Goal: Task Accomplishment & Management: Manage account settings

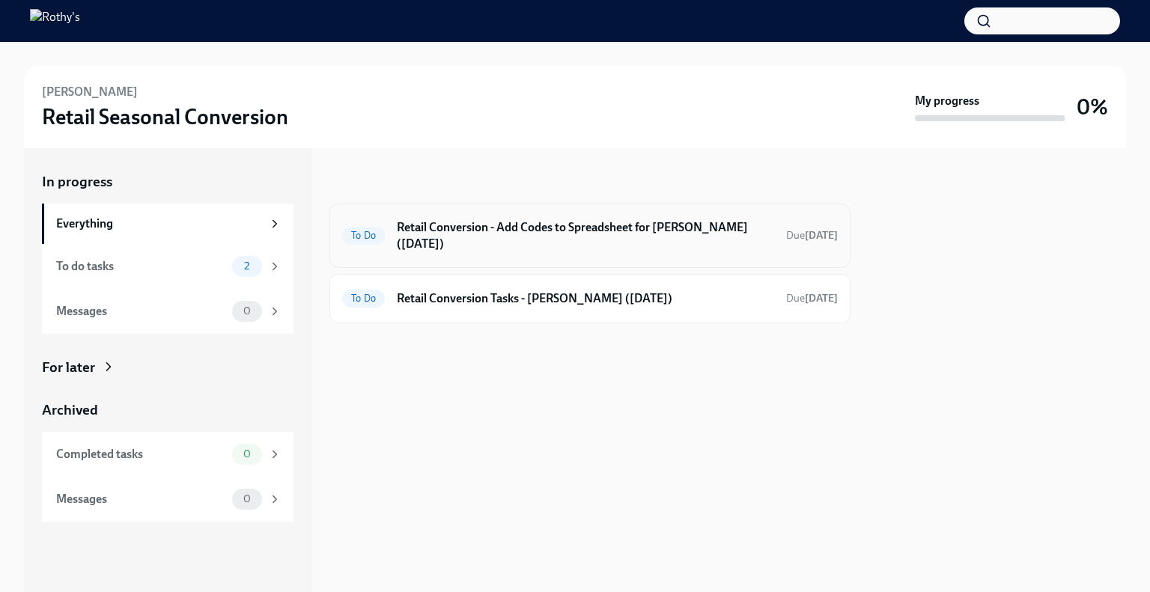
click at [523, 228] on h6 "Retail Conversion - Add Codes to Spreadsheet for Shannon Alvira (09/01/2025)" at bounding box center [585, 235] width 377 height 33
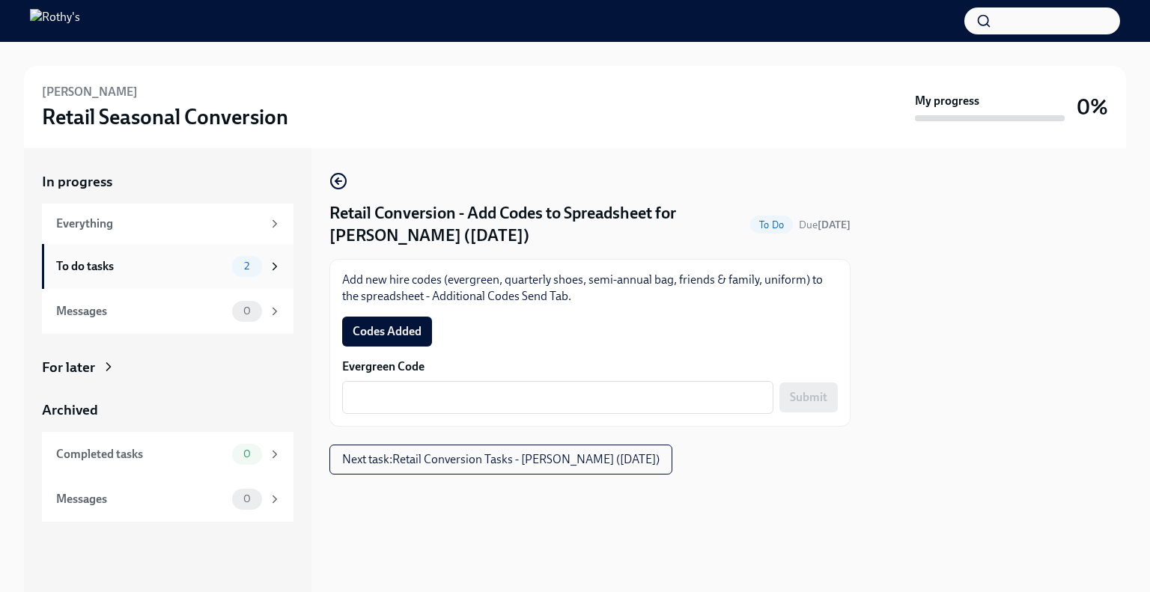
click at [150, 276] on div "To do tasks 2" at bounding box center [168, 266] width 225 height 21
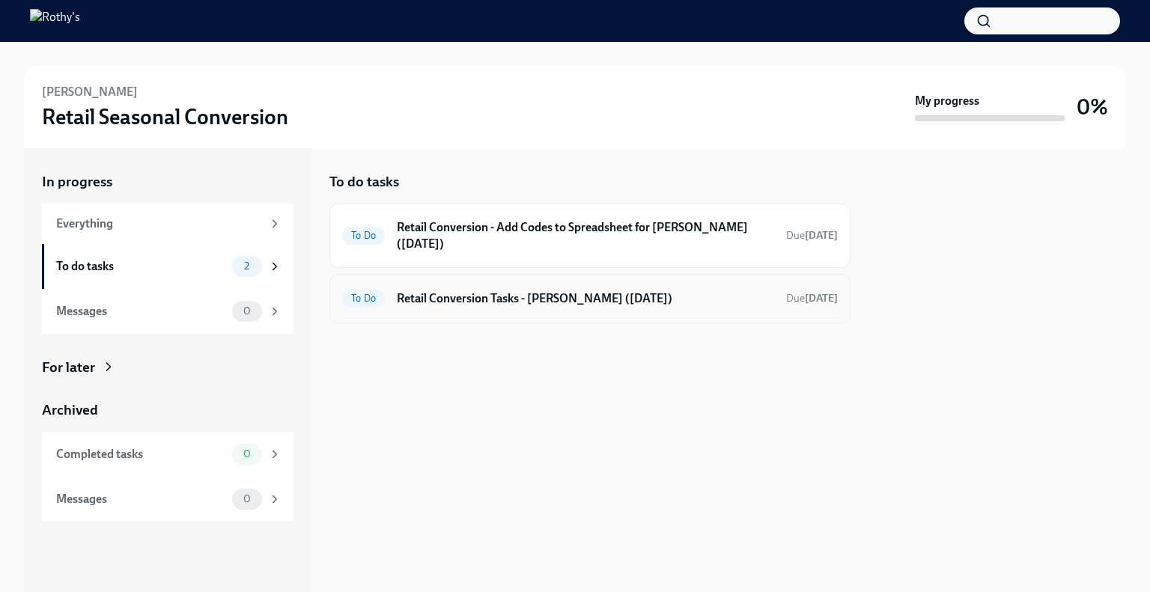
click at [592, 300] on h6 "Retail Conversion Tasks - Shannon Alvira (09/01/2025)" at bounding box center [585, 299] width 377 height 16
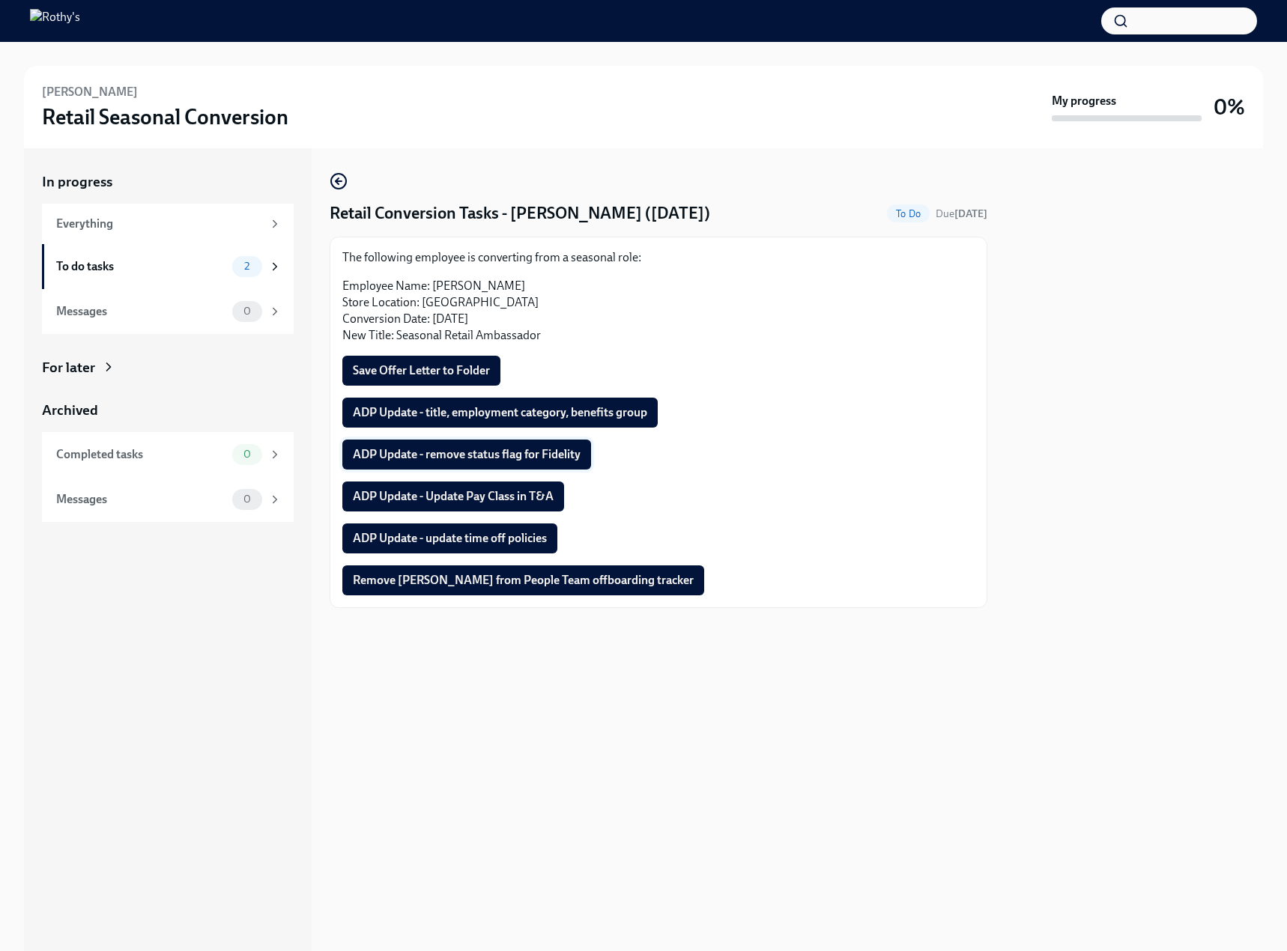
click at [440, 455] on span "ADP Update - remove status flag for Fidelity" at bounding box center [467, 454] width 228 height 15
click at [196, 273] on div "To do tasks" at bounding box center [141, 266] width 170 height 16
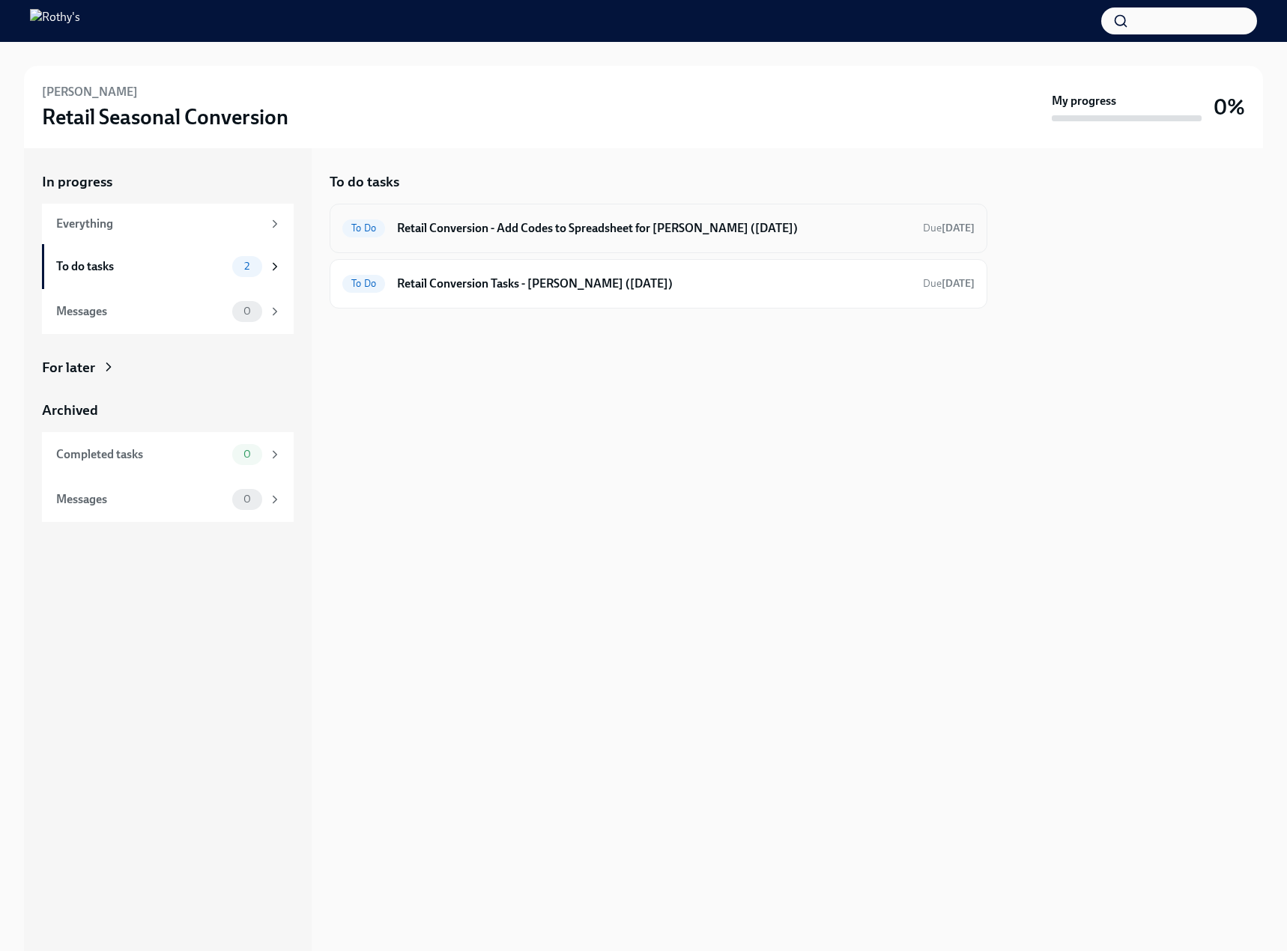
click at [569, 223] on h6 "Retail Conversion - Add Codes to Spreadsheet for Shannon Alvira (09/01/2025)" at bounding box center [654, 228] width 514 height 16
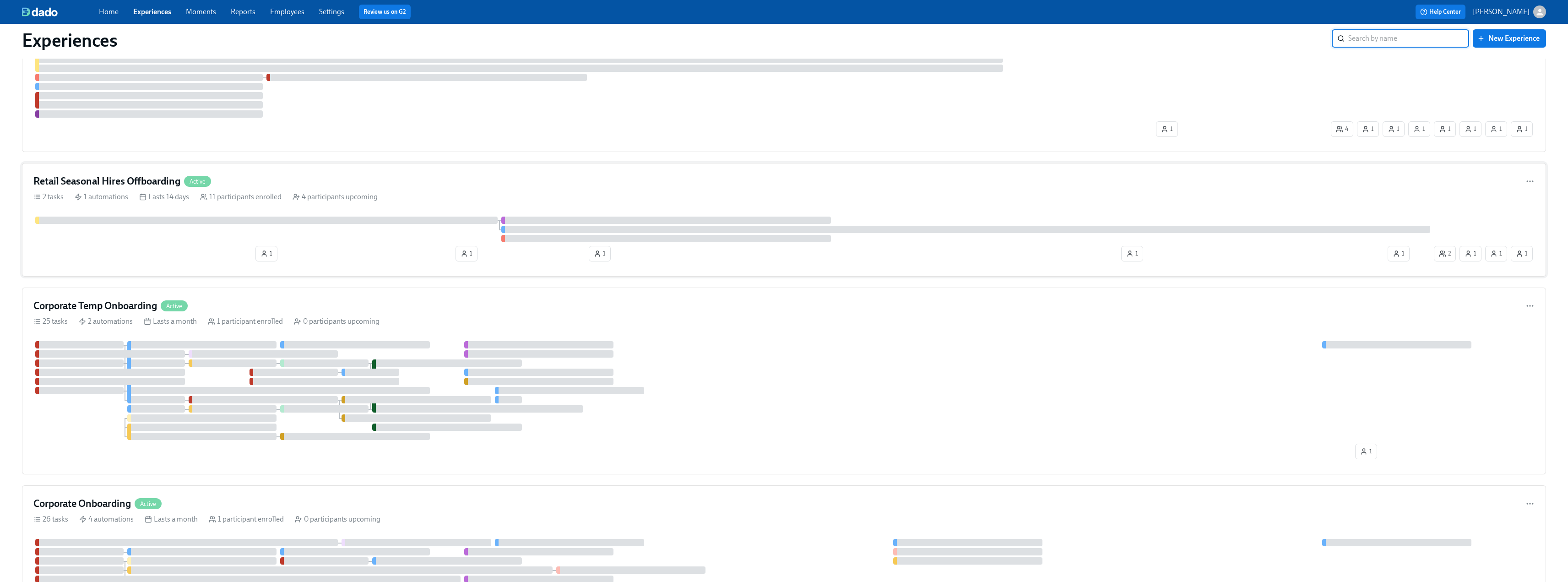
scroll to position [485, 0]
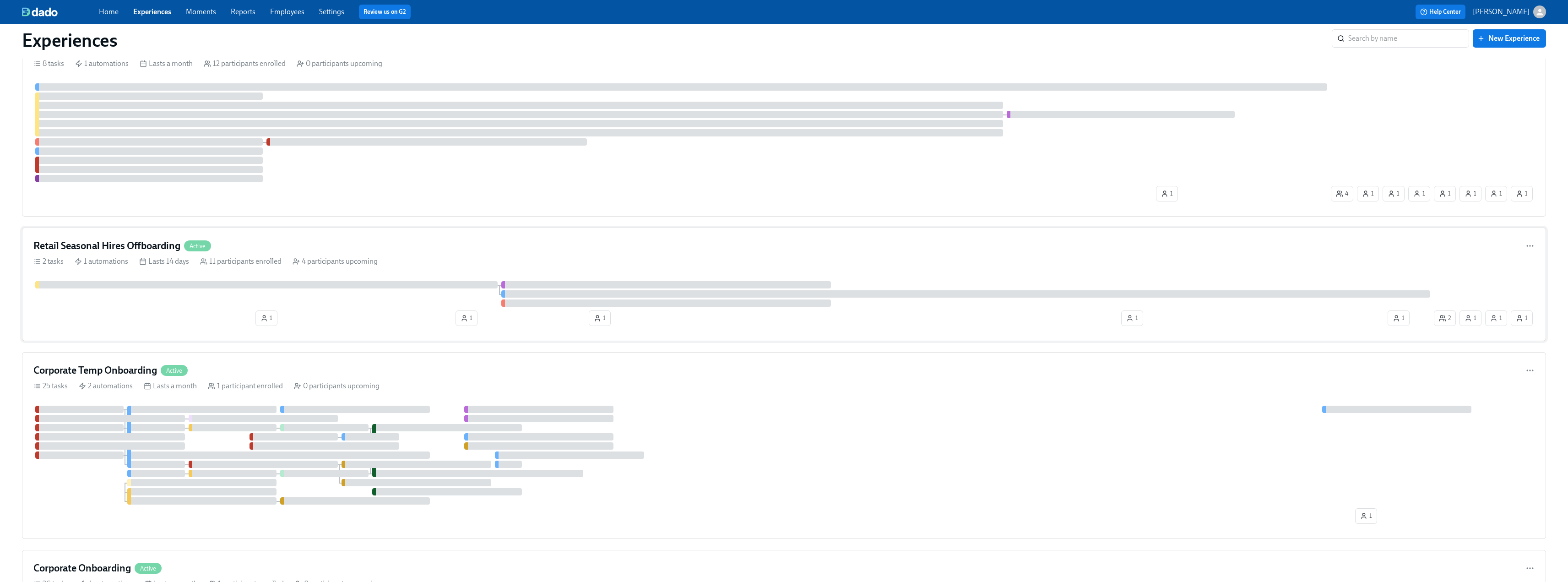
click at [131, 244] on h4 "Retail Seasonal Hires Offboarding" at bounding box center [107, 246] width 147 height 13
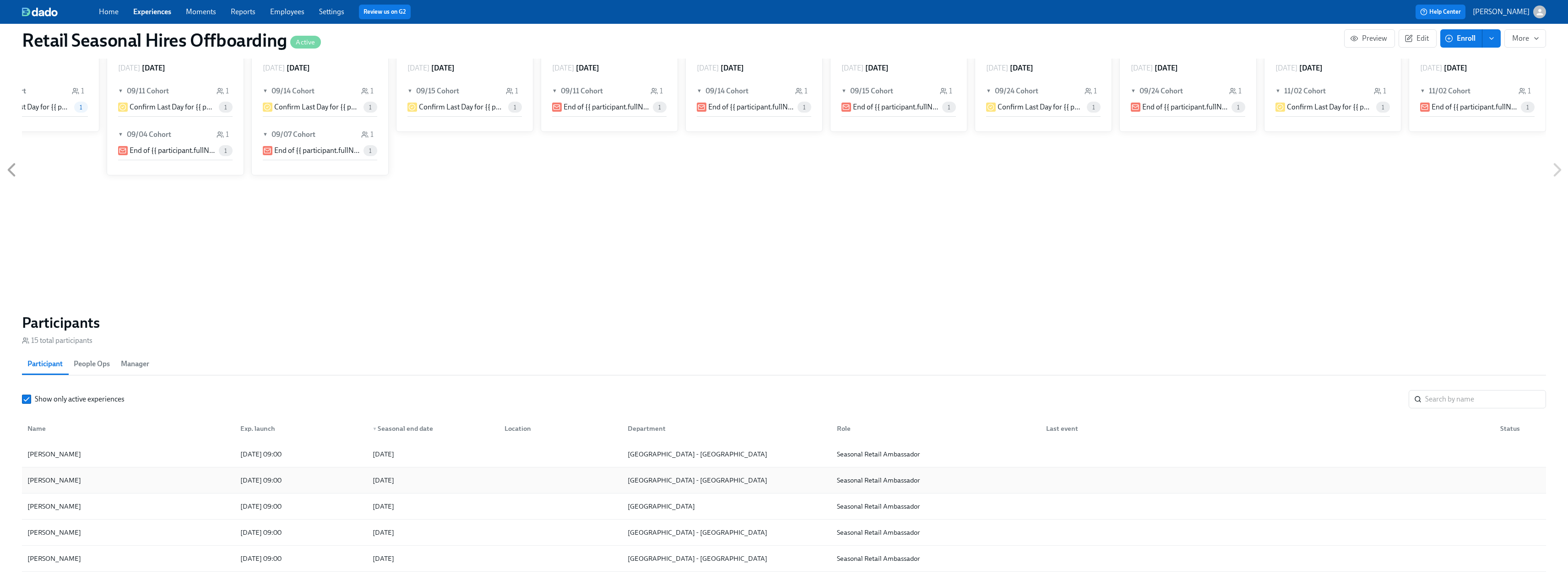
scroll to position [504, 0]
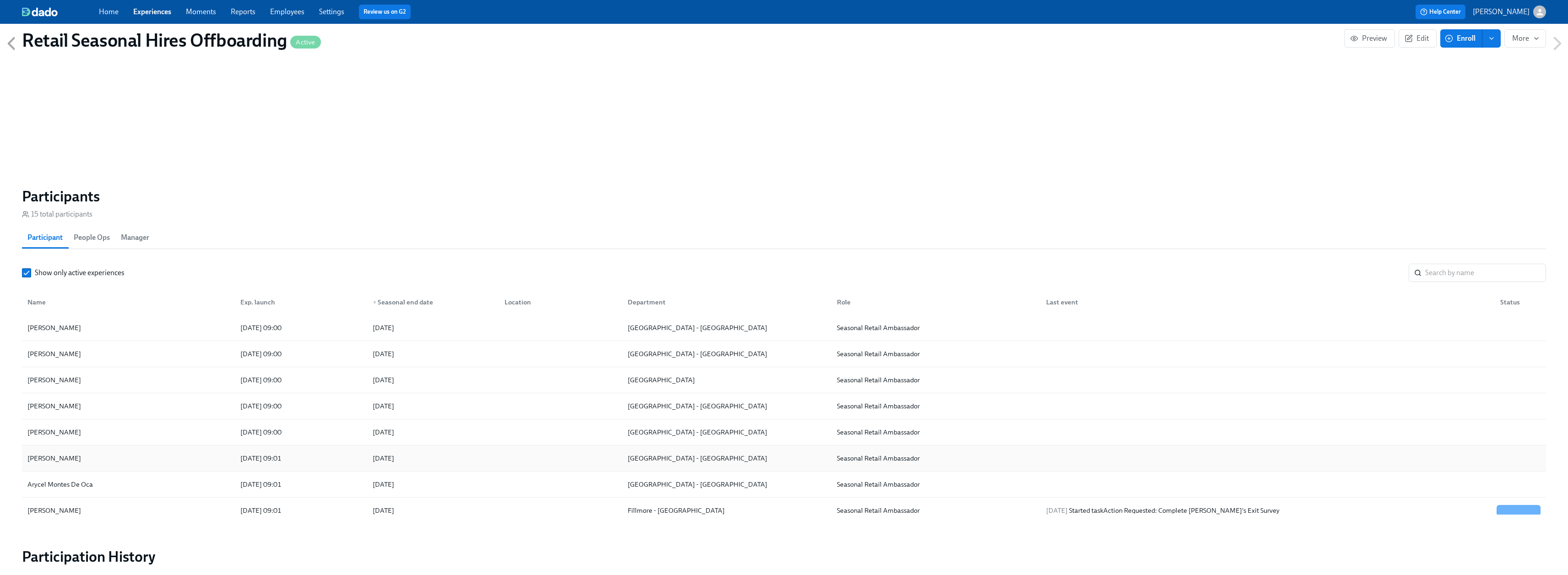
click at [56, 354] on div "[PERSON_NAME]" at bounding box center [54, 458] width 61 height 11
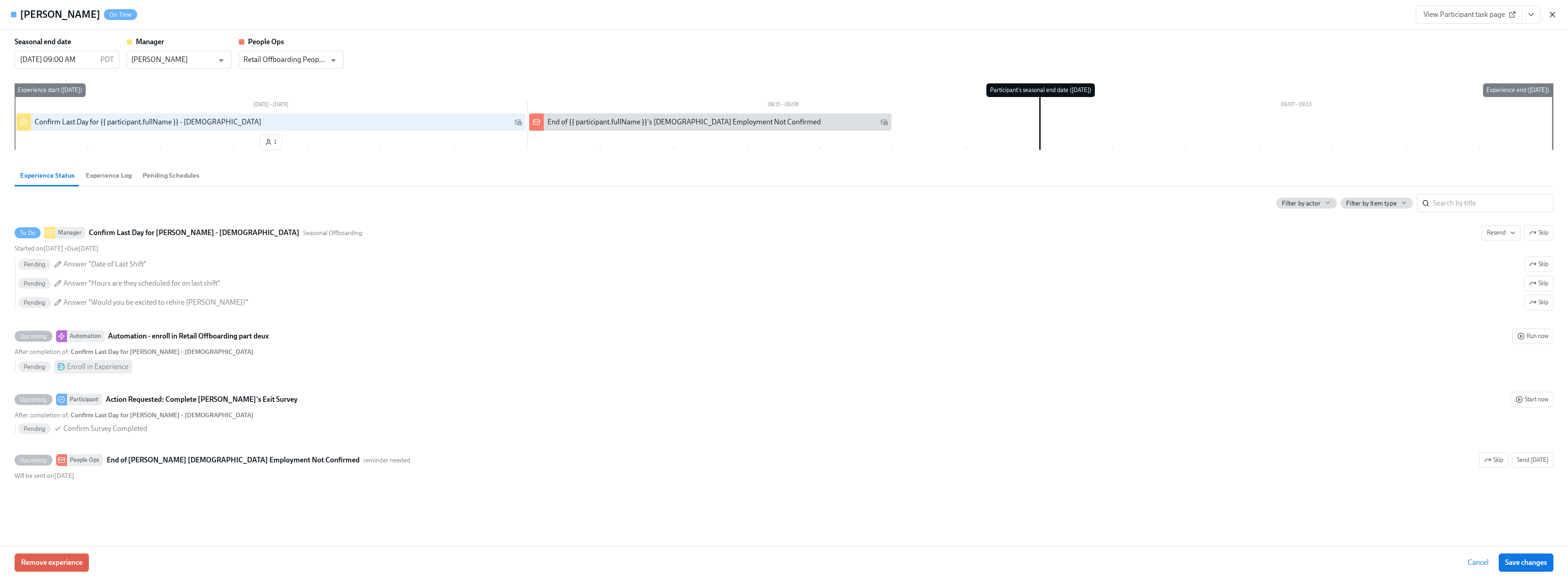
click at [693, 12] on icon "button" at bounding box center [1552, 14] width 9 height 9
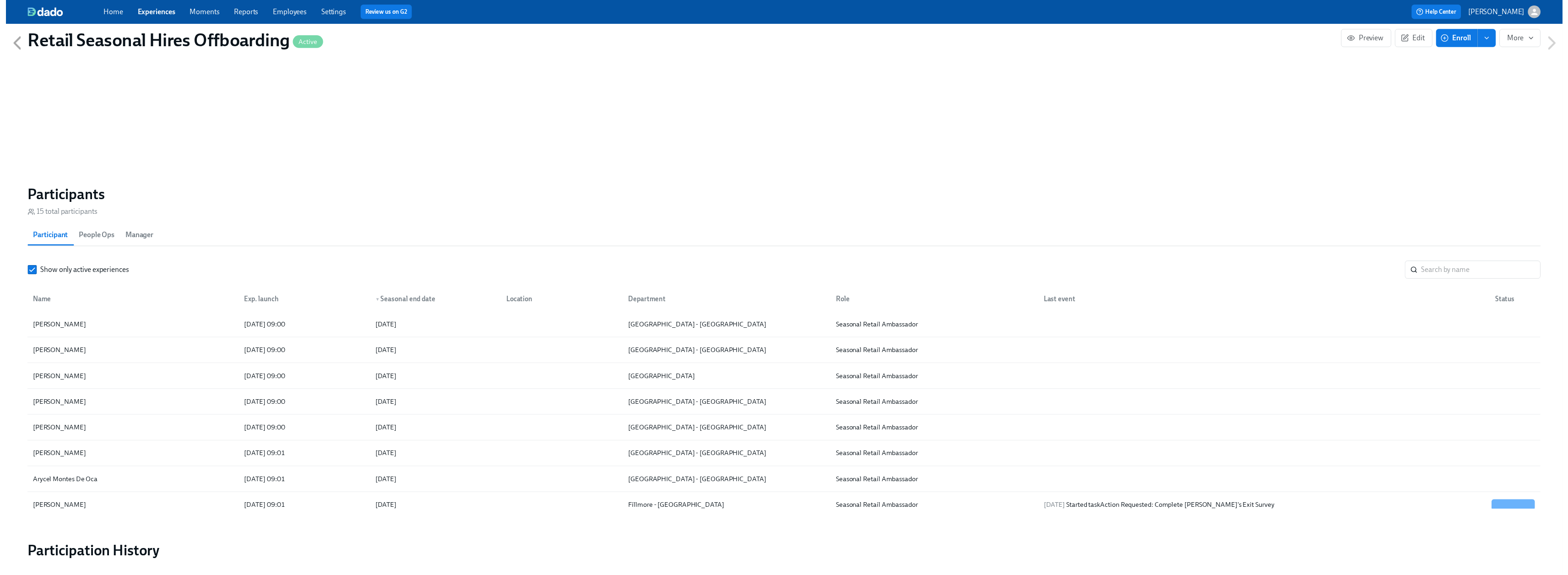
scroll to position [0, 1934]
click at [152, 11] on link "Experiences" at bounding box center [152, 12] width 38 height 9
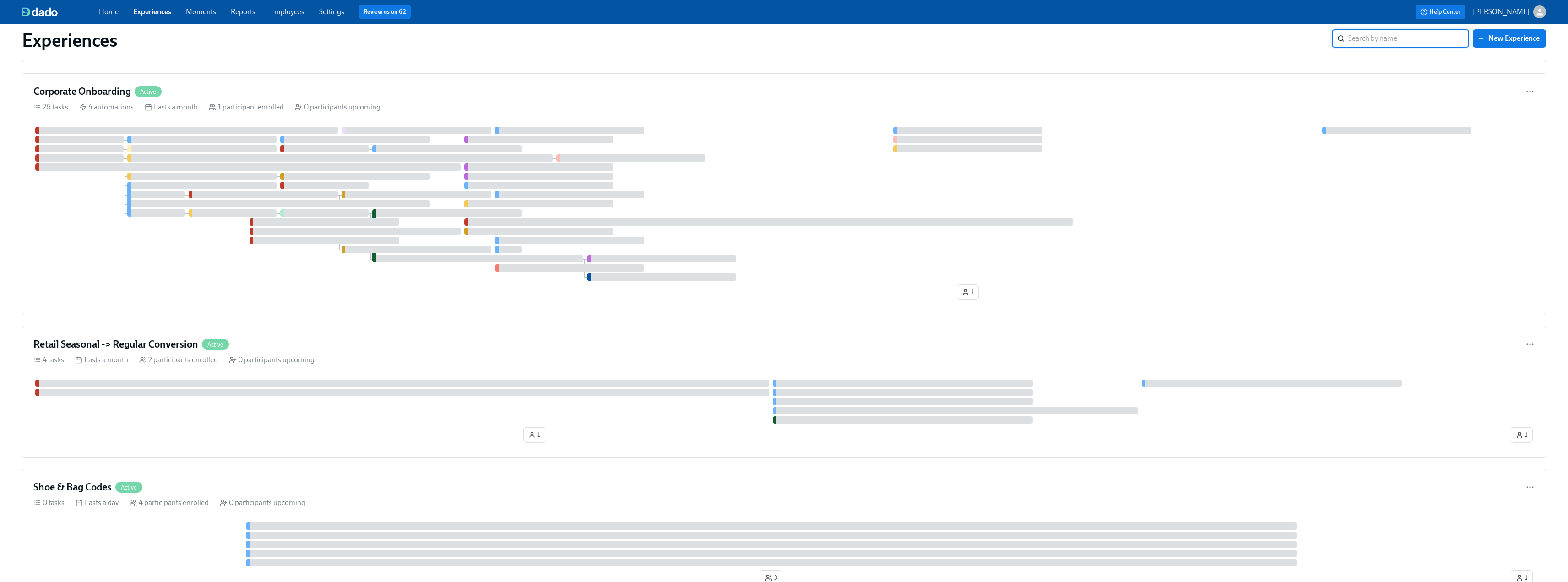
scroll to position [1053, 0]
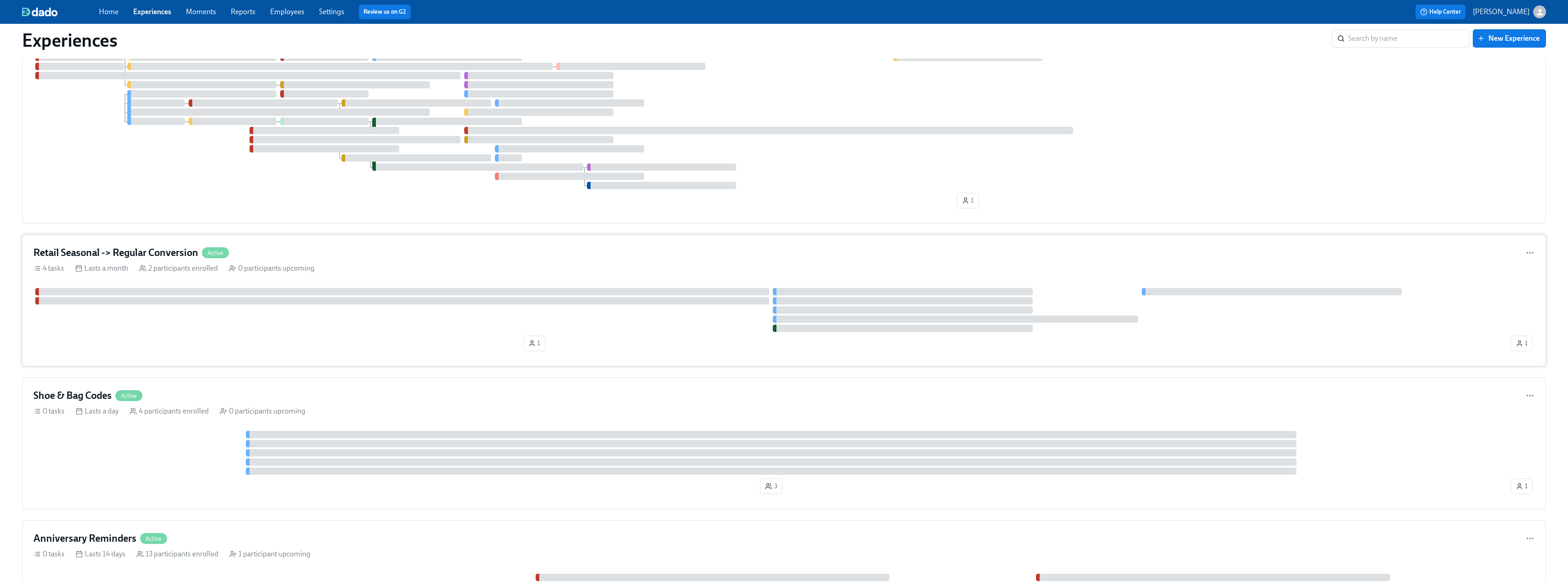
click at [148, 257] on h4 "Retail Seasonal -> Regular Conversion" at bounding box center [116, 252] width 165 height 13
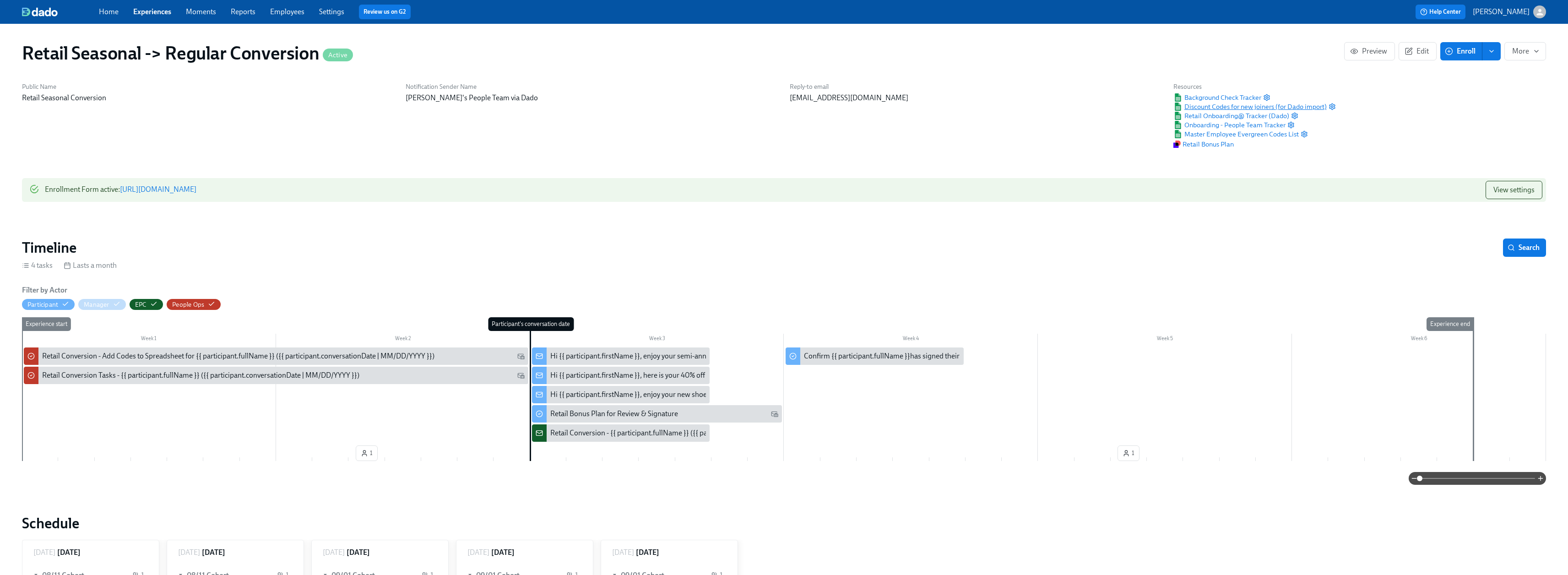
click at [696, 109] on span "Discount Codes for new joiners (for Dado import)" at bounding box center [1250, 106] width 153 height 9
click at [696, 106] on circle "button" at bounding box center [1332, 106] width 2 height 2
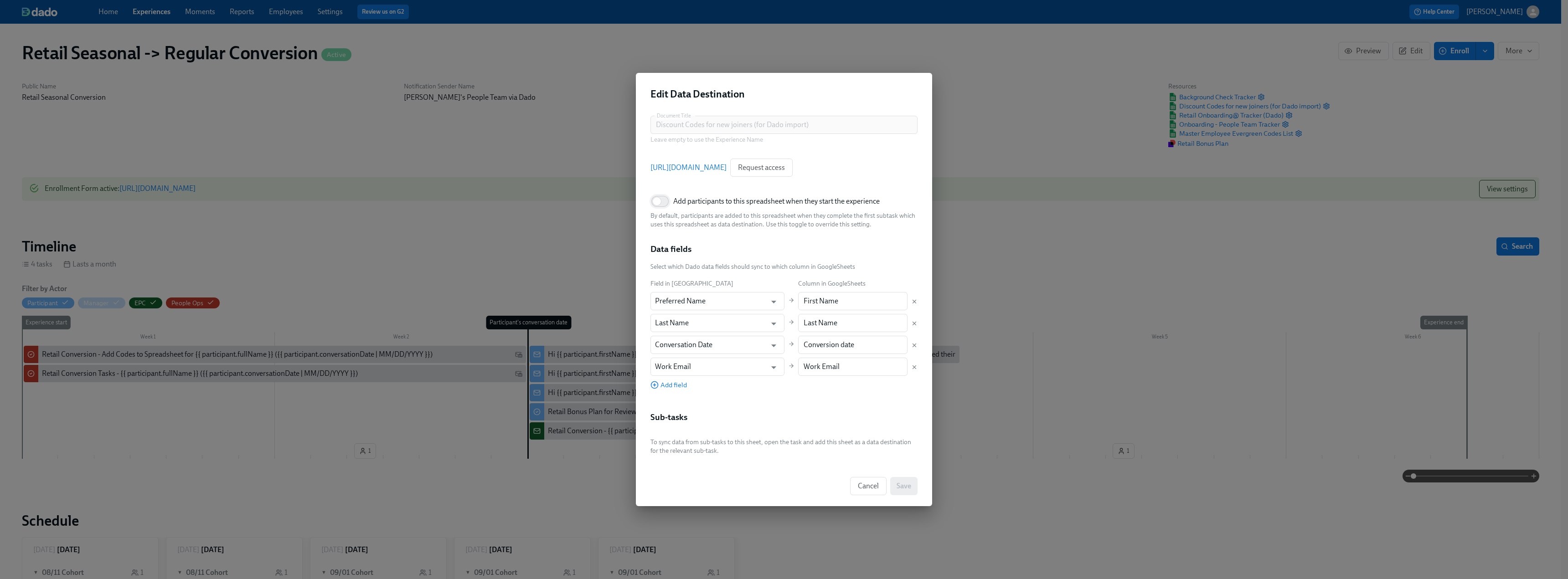
click at [668, 204] on input "Add participants to this spreadsheet when they start the experience" at bounding box center [657, 201] width 60 height 20
checkbox input "true"
click at [693, 353] on button "Save" at bounding box center [903, 486] width 27 height 18
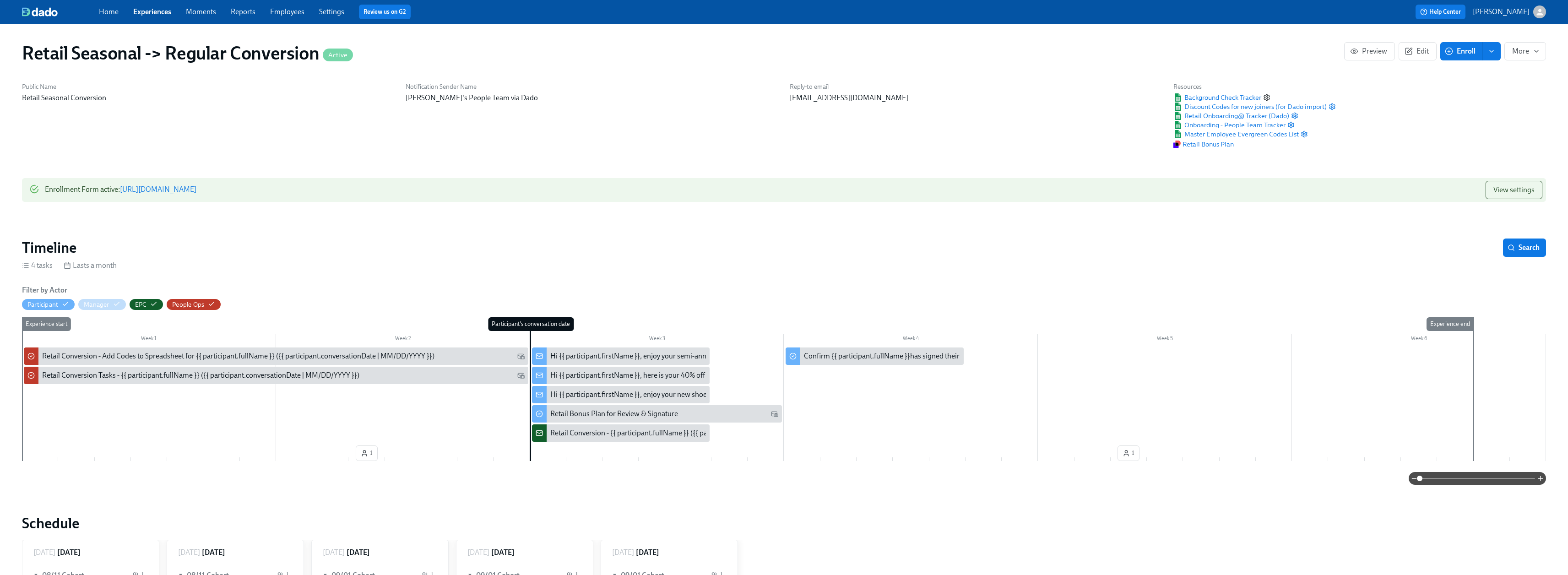
click at [696, 97] on circle "button" at bounding box center [1267, 97] width 2 height 2
click at [670, 354] on div "Hi {{ participant.firstName }}, enjoy your semi-annual uniform codes." at bounding box center [620, 356] width 178 height 17
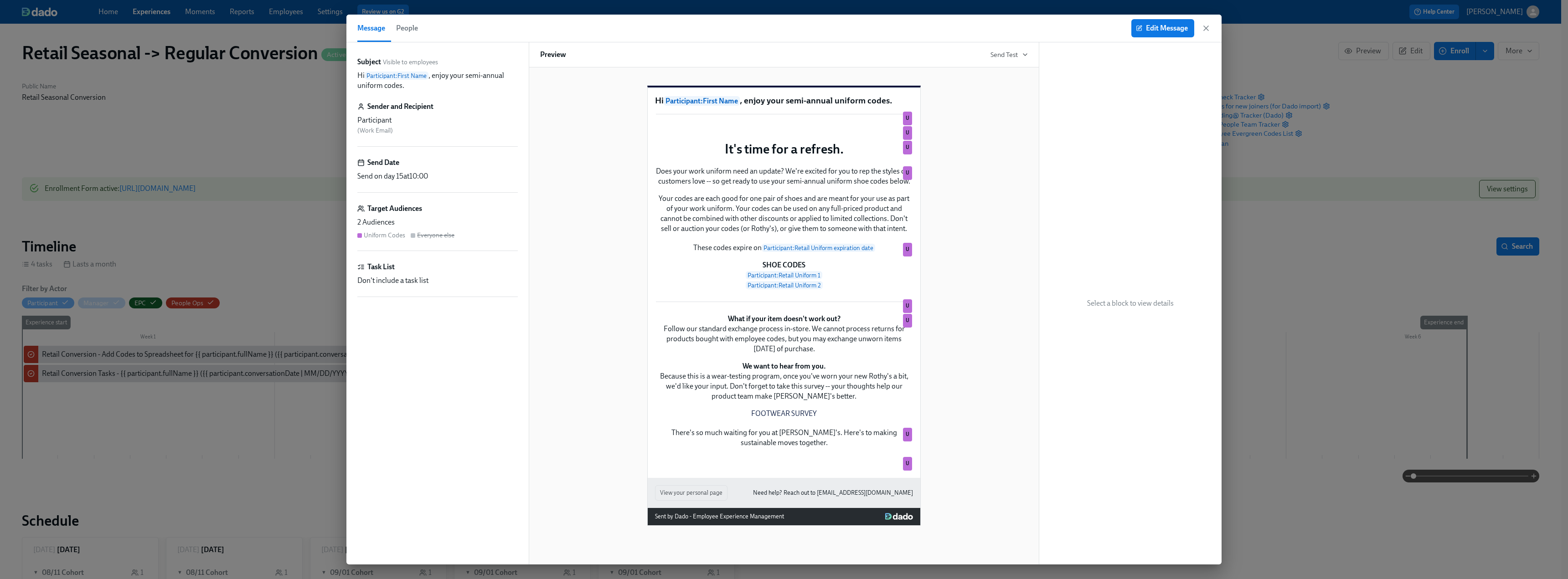
click at [693, 31] on div "Edit Message" at bounding box center [1171, 28] width 79 height 18
click at [693, 32] on icon "button" at bounding box center [1206, 28] width 9 height 9
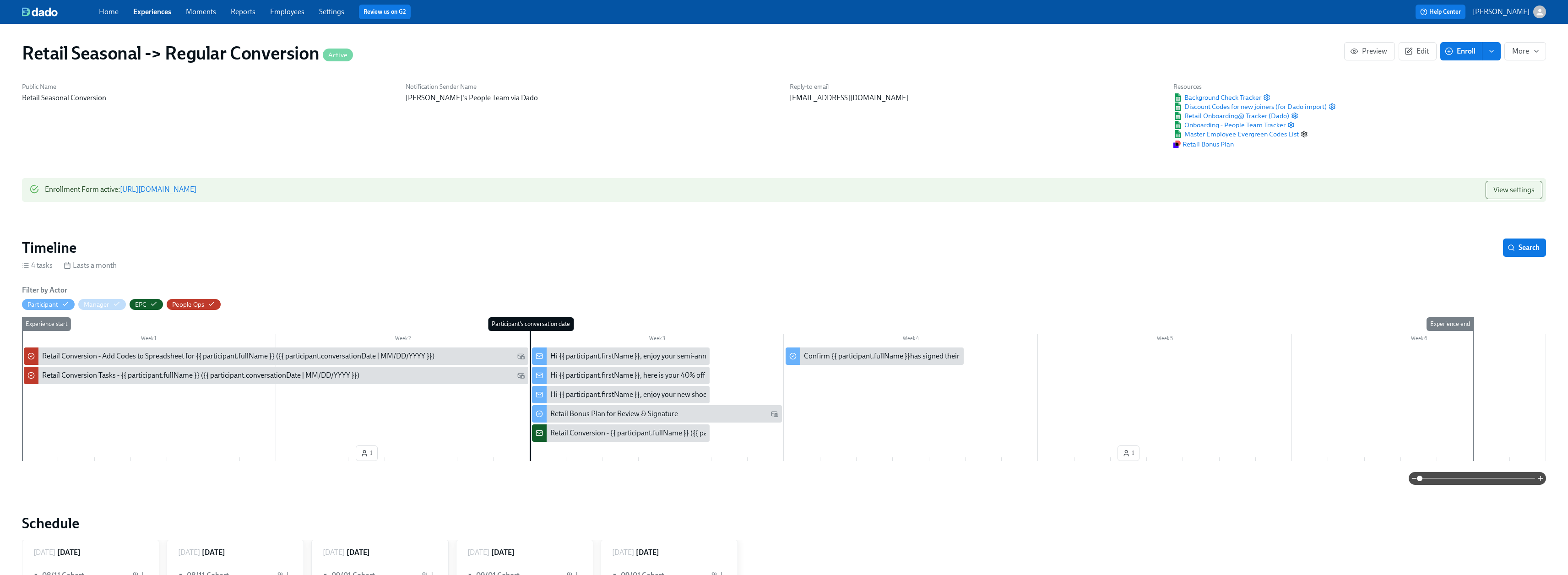
click at [696, 136] on icon "button" at bounding box center [1304, 134] width 7 height 7
click at [696, 108] on icon "button" at bounding box center [1332, 106] width 6 height 6
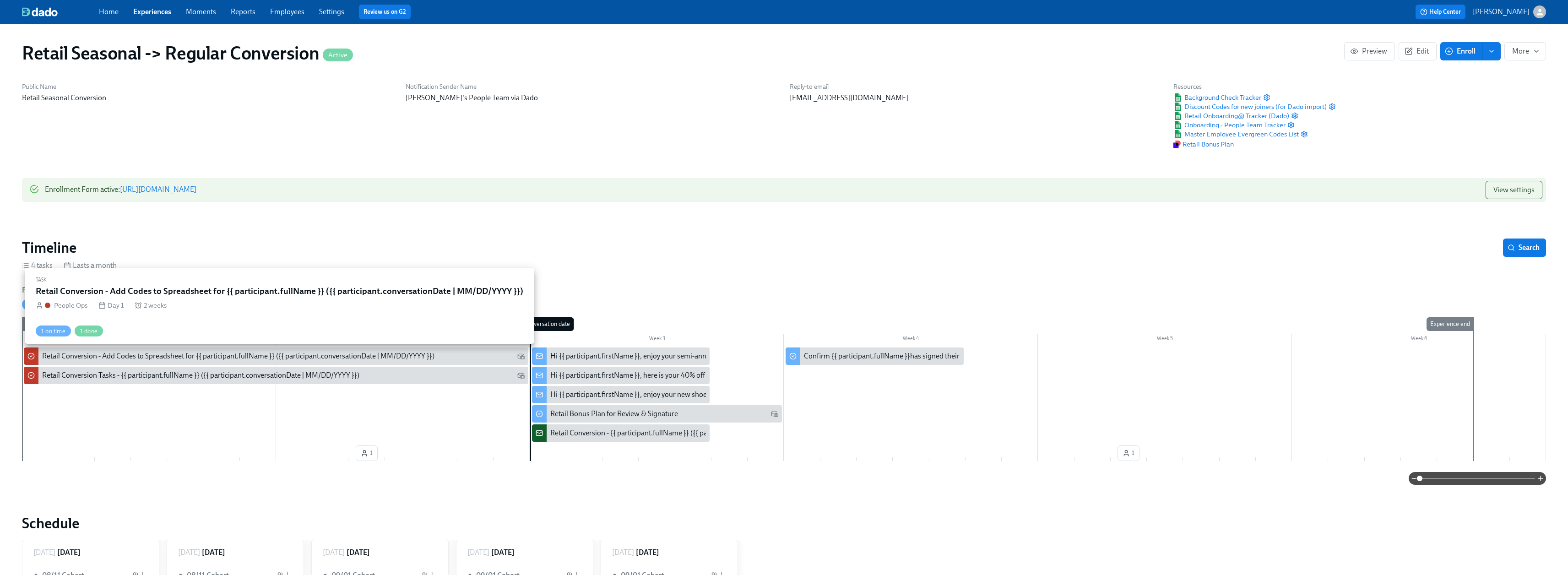
click at [167, 354] on div "Retail Conversion - Add Codes to Spreadsheet for {{ participant.fullName }} ({{…" at bounding box center [238, 356] width 392 height 10
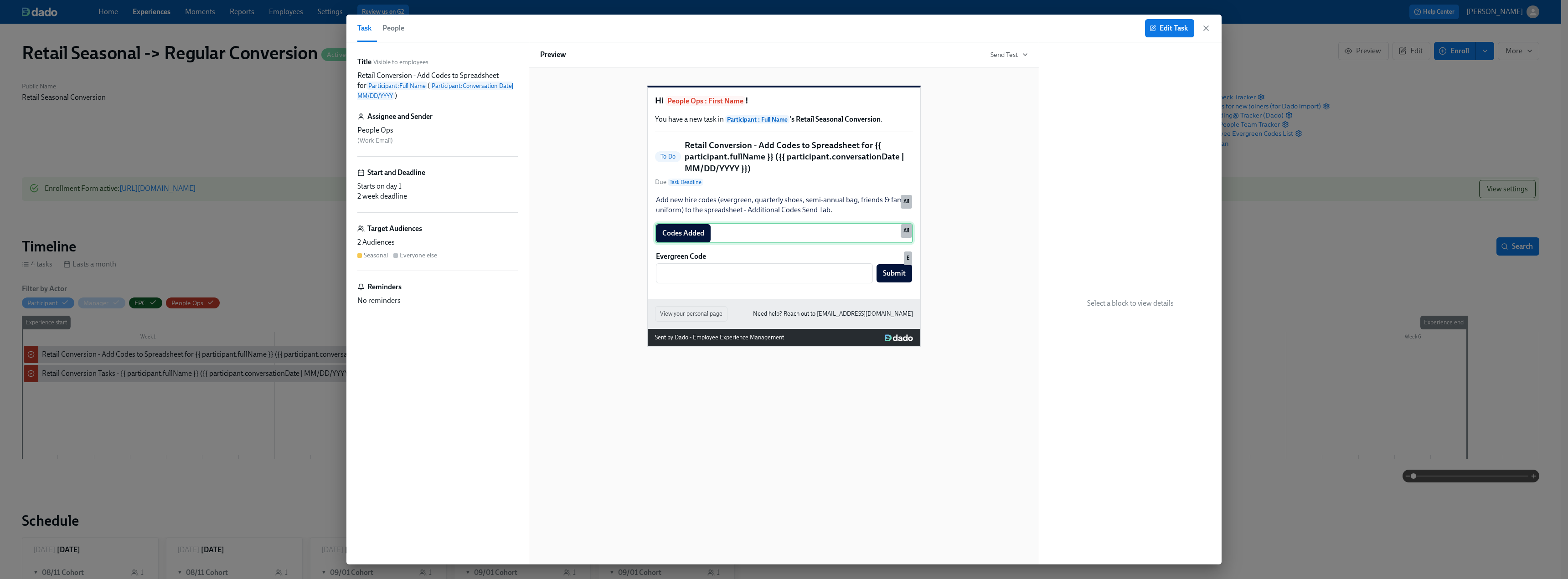
click at [693, 243] on div "Codes Added All" at bounding box center [784, 233] width 258 height 20
click at [693, 284] on div "Evergreen Code ​ Submit E" at bounding box center [784, 267] width 258 height 33
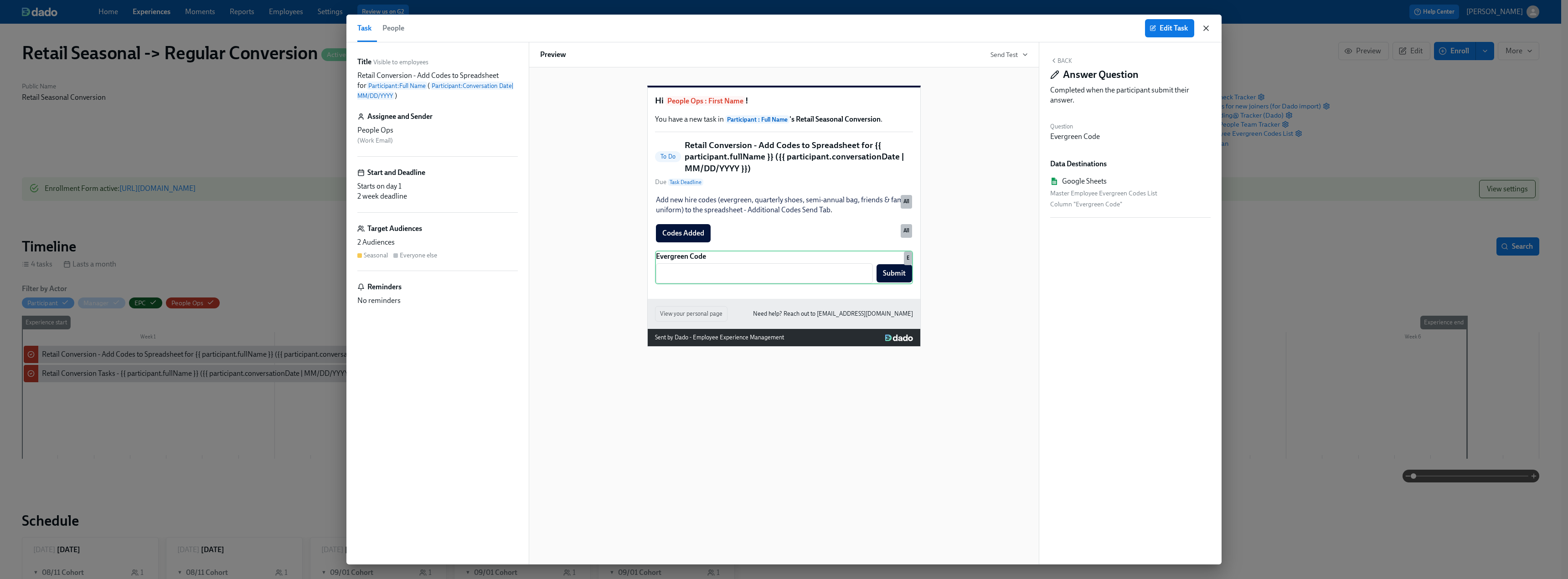
click at [693, 29] on icon "button" at bounding box center [1206, 28] width 4 height 4
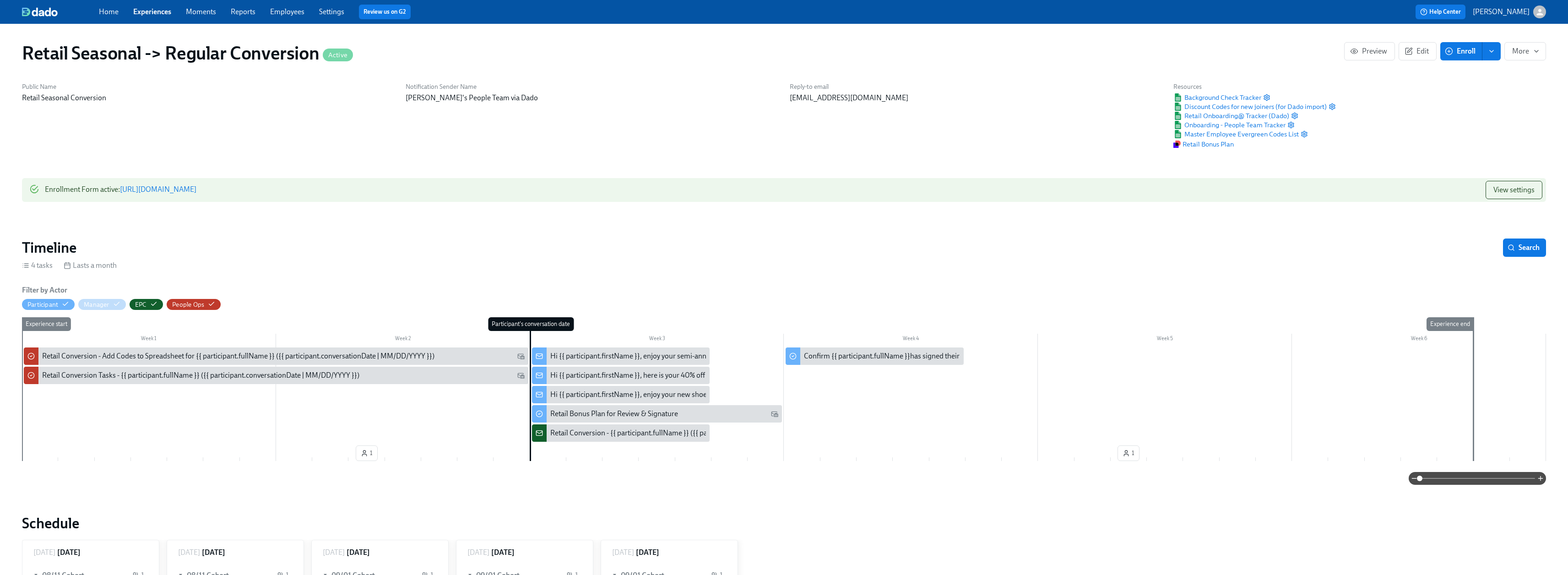
click at [573, 354] on div "Retail Conversion - {{ participant.fullName }} ({{ participant.conversationDate…" at bounding box center [699, 433] width 297 height 10
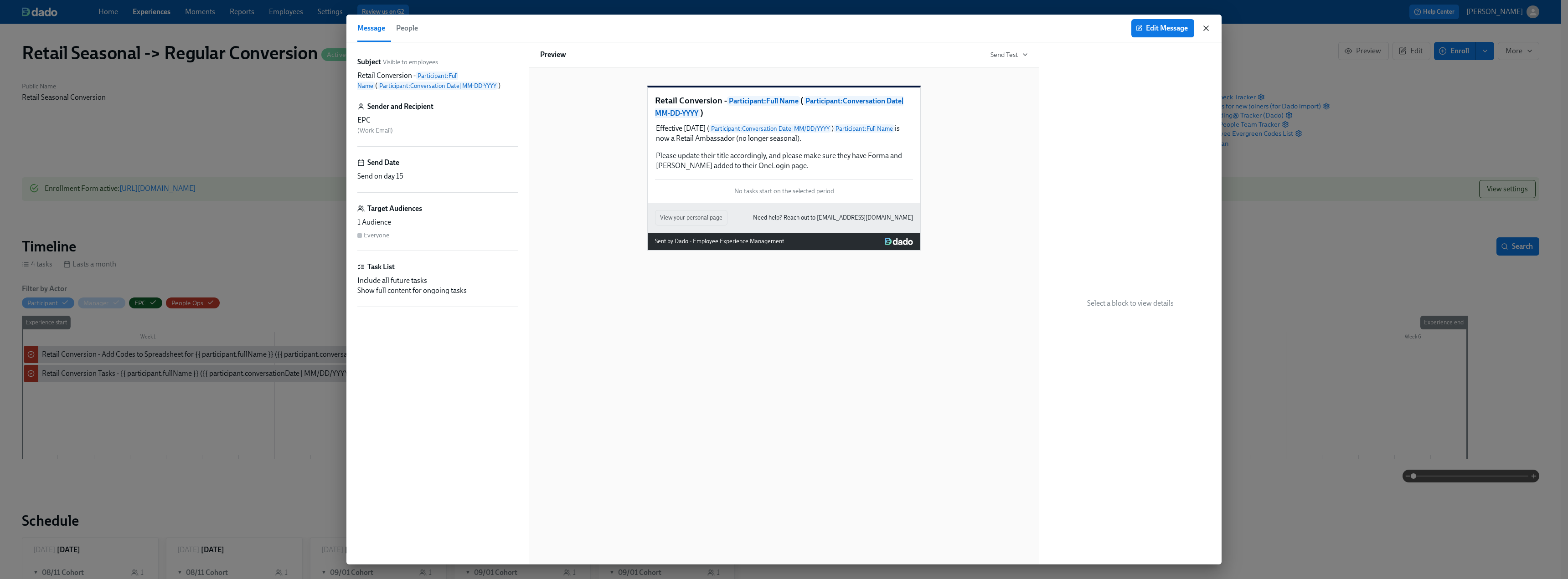
click at [693, 26] on icon "button" at bounding box center [1206, 28] width 4 height 4
